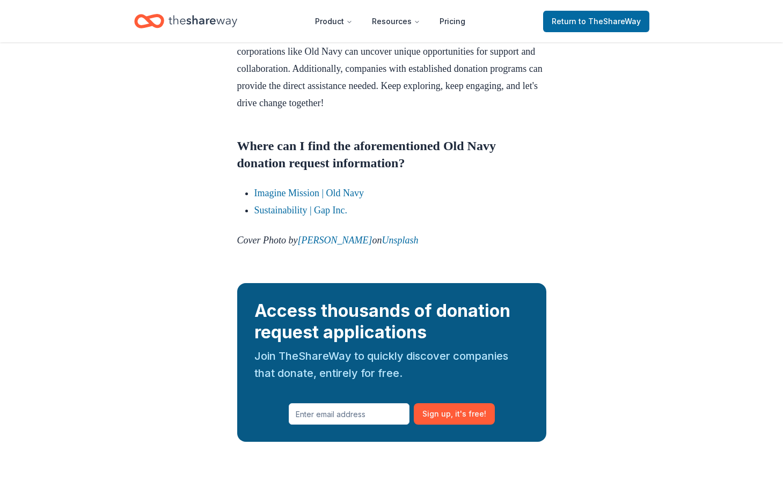
scroll to position [1143, 0]
